Goal: Task Accomplishment & Management: Use online tool/utility

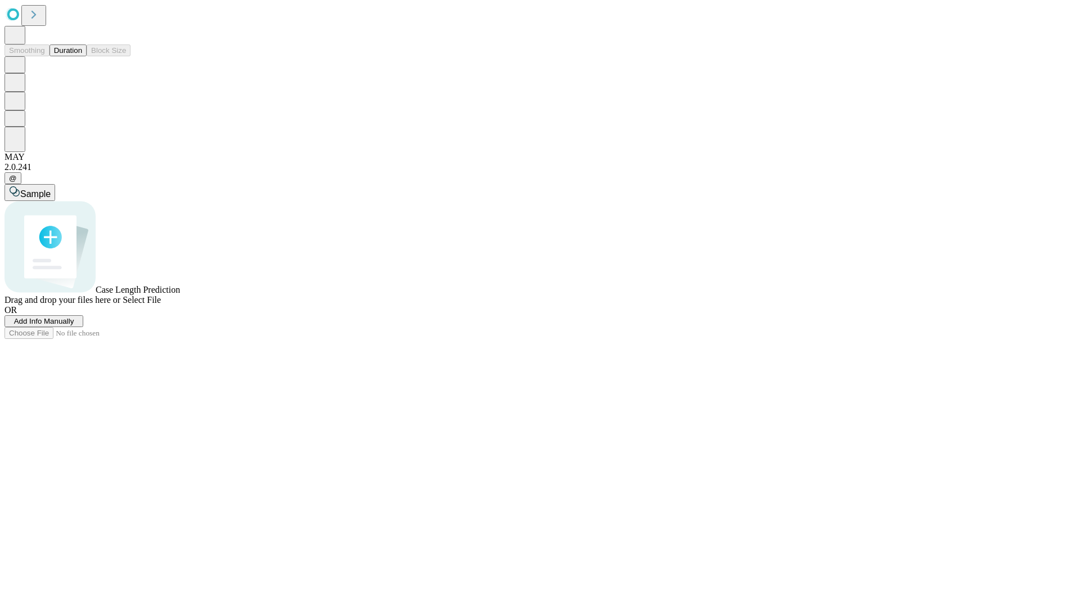
click at [82, 56] on button "Duration" at bounding box center [68, 50] width 37 height 12
click at [74, 325] on span "Add Info Manually" at bounding box center [44, 321] width 60 height 8
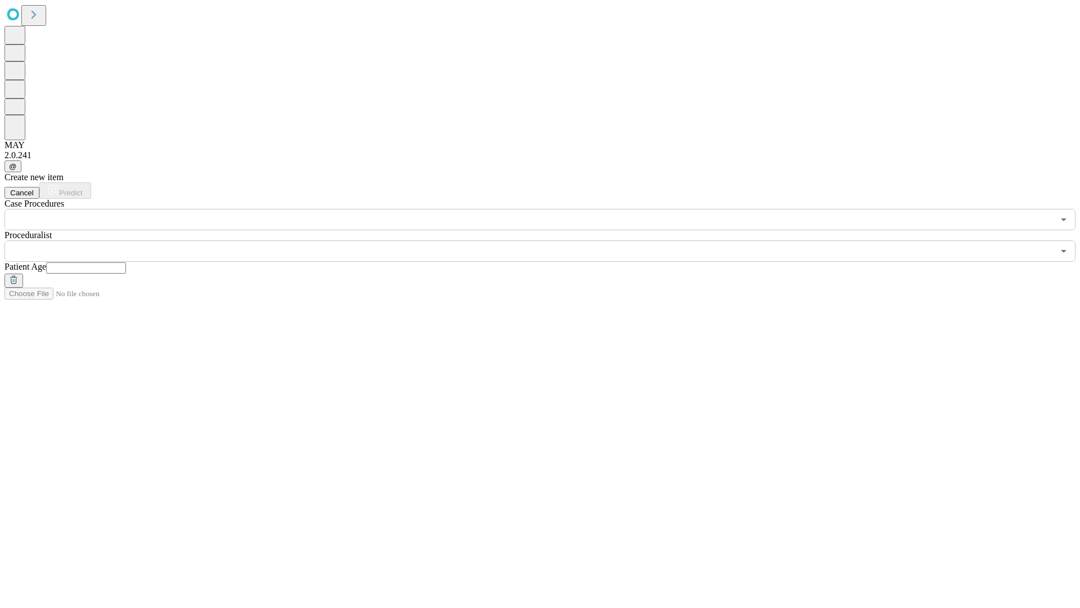
click at [126, 262] on input "text" at bounding box center [86, 267] width 80 height 11
type input "*"
click at [548, 240] on input "text" at bounding box center [529, 250] width 1049 height 21
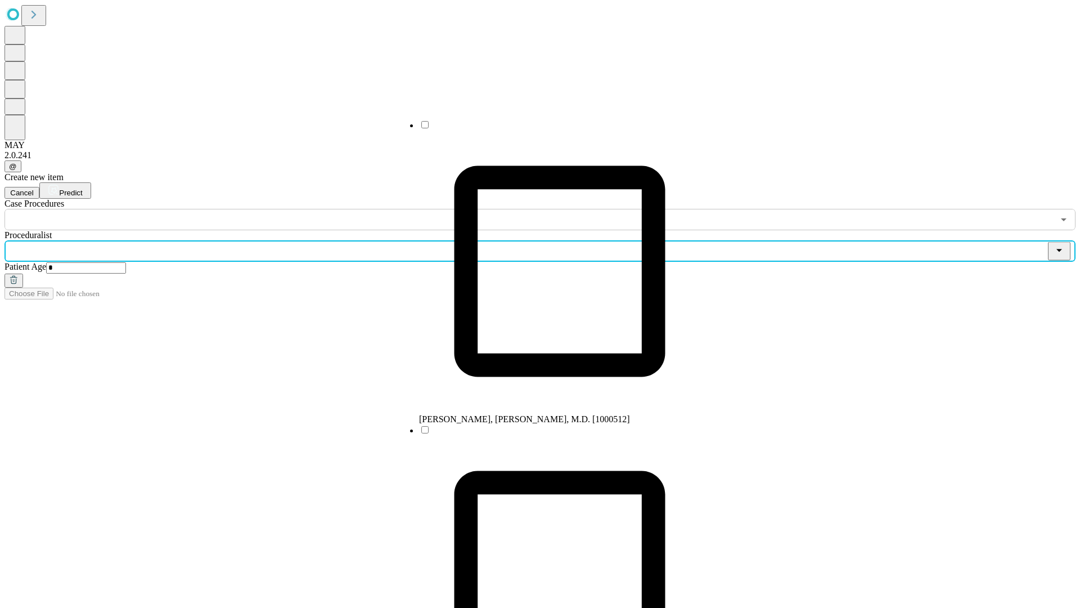
click at [548, 129] on li "[PERSON_NAME], [PERSON_NAME], M.D. [1000512]" at bounding box center [559, 271] width 281 height 305
